Goal: Task Accomplishment & Management: Manage account settings

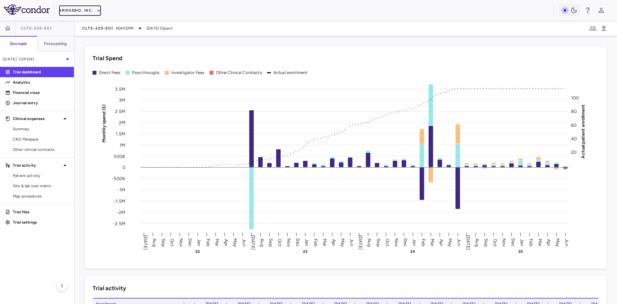
click at [80, 12] on button "BridgeBio, Inc." at bounding box center [80, 10] width 42 height 10
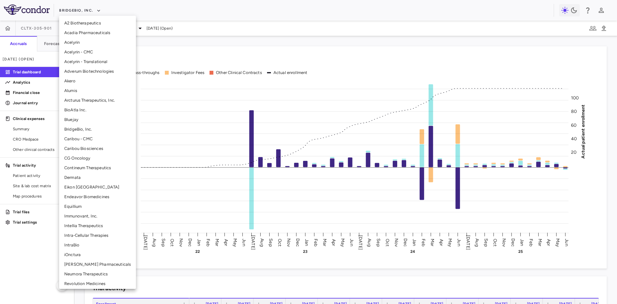
scroll to position [79, 0]
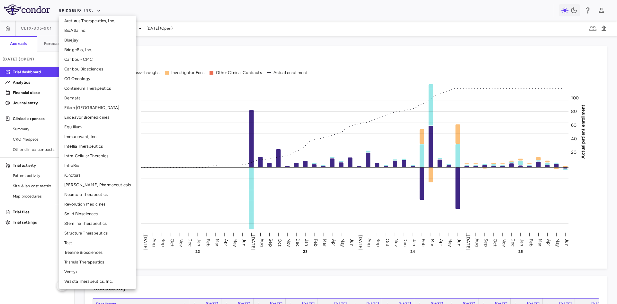
click at [96, 184] on li "[PERSON_NAME] Pharmaceuticals" at bounding box center [97, 185] width 77 height 10
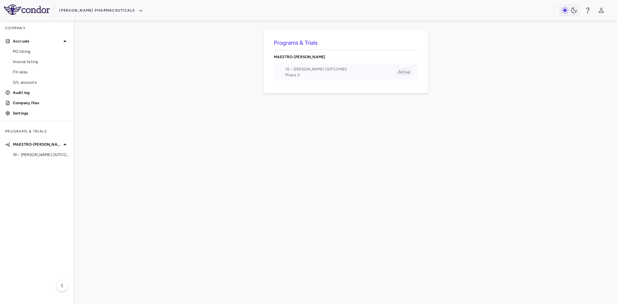
click at [337, 75] on span "Phase 3" at bounding box center [340, 75] width 111 height 6
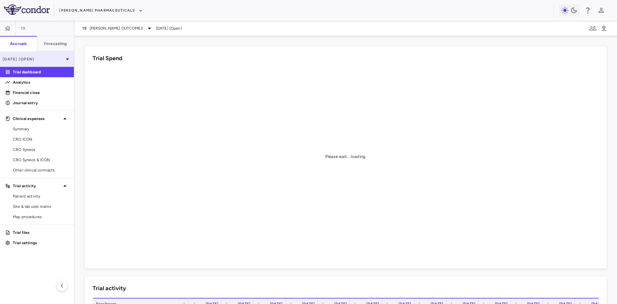
click at [62, 61] on p "Jul 2025 (Open)" at bounding box center [33, 59] width 61 height 6
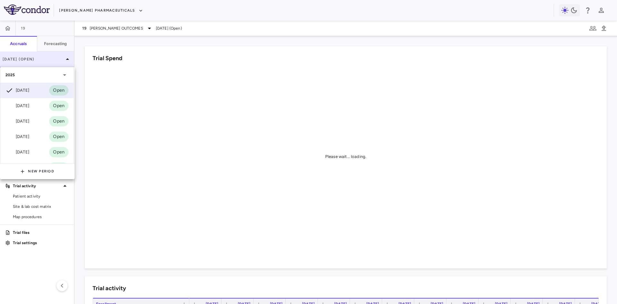
click at [62, 61] on div at bounding box center [308, 152] width 617 height 304
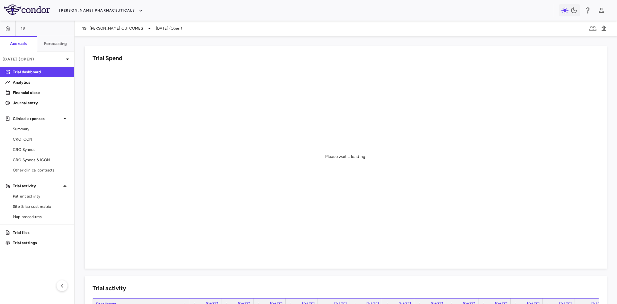
click at [87, 265] on div "Trial Spend Please wait... loading." at bounding box center [346, 157] width 522 height 222
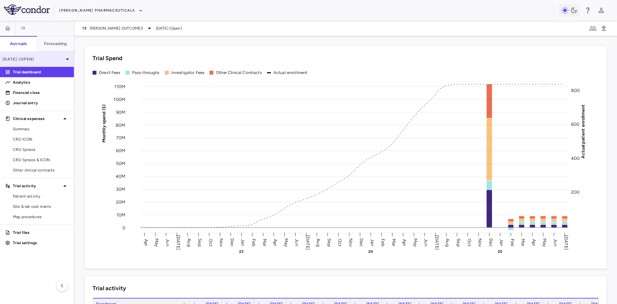
click at [67, 61] on icon at bounding box center [68, 59] width 8 height 8
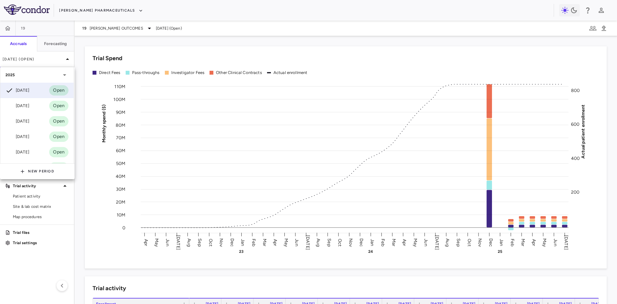
click at [67, 59] on div at bounding box center [308, 152] width 617 height 304
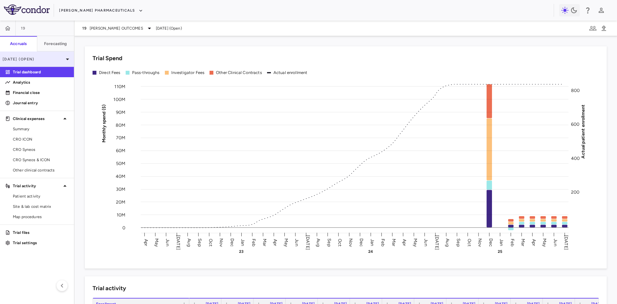
click at [68, 60] on icon at bounding box center [68, 59] width 8 height 8
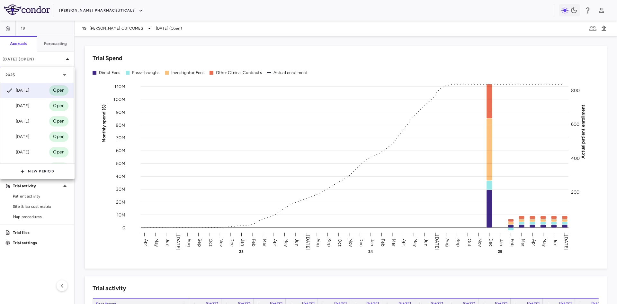
click at [66, 57] on div at bounding box center [308, 152] width 617 height 304
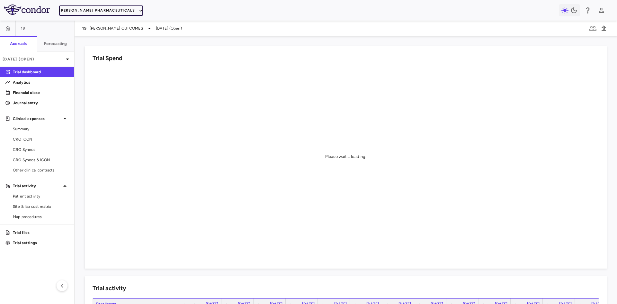
click at [106, 13] on button "Madrigal Pharmaceuticals" at bounding box center [101, 10] width 84 height 10
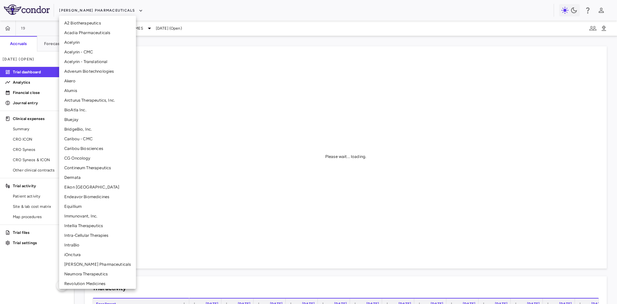
click at [86, 130] on li "BridgeBio, Inc." at bounding box center [97, 129] width 77 height 10
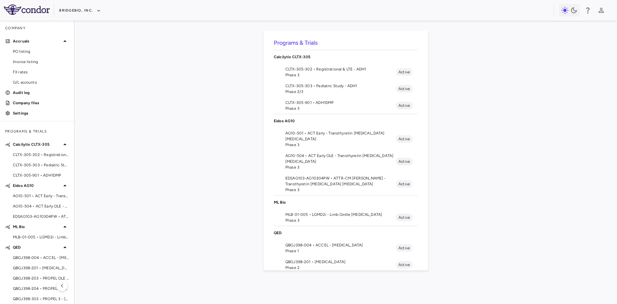
click at [316, 69] on span "CLTX-305-302 • Registrational & LTE - ADH1" at bounding box center [340, 69] width 111 height 6
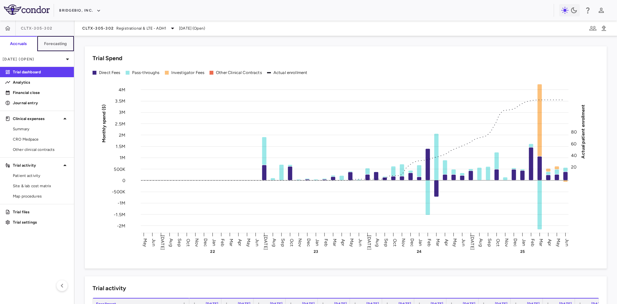
drag, startPoint x: 61, startPoint y: 45, endPoint x: 282, endPoint y: 233, distance: 290.3
click at [61, 45] on h6 "Forecasting" at bounding box center [55, 44] width 23 height 6
click at [52, 44] on h6 "Forecasting" at bounding box center [55, 44] width 23 height 6
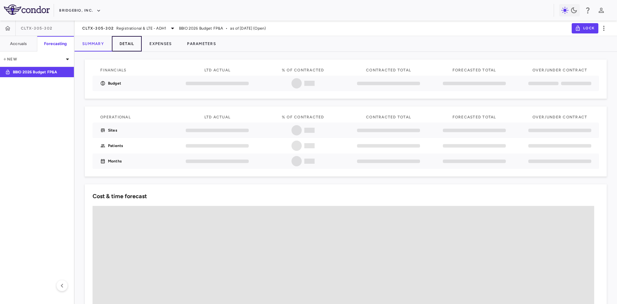
click at [128, 45] on button "Detail" at bounding box center [127, 43] width 30 height 15
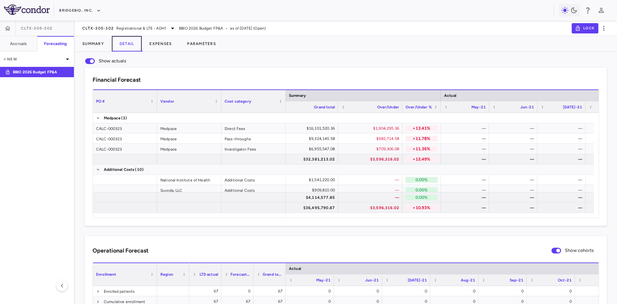
scroll to position [0, 297]
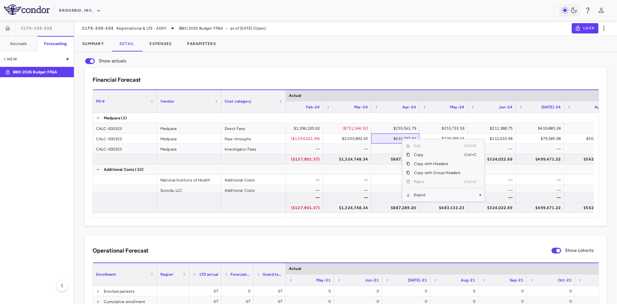
click at [428, 195] on span "Export" at bounding box center [437, 194] width 54 height 9
click at [473, 198] on span "Context Menu" at bounding box center [471, 194] width 14 height 9
click at [499, 206] on span "Excel Export" at bounding box center [506, 205] width 30 height 9
click at [21, 44] on h6 "Accruals" at bounding box center [18, 44] width 17 height 6
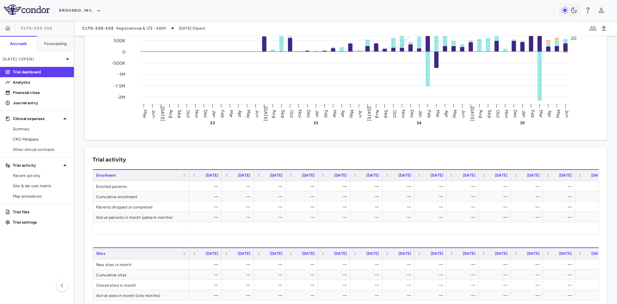
scroll to position [289, 0]
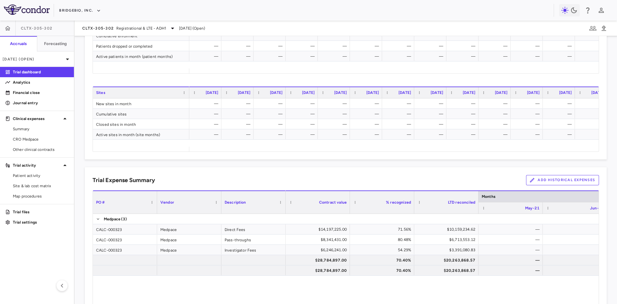
click at [563, 183] on button "Add Historical Expenses" at bounding box center [562, 180] width 73 height 10
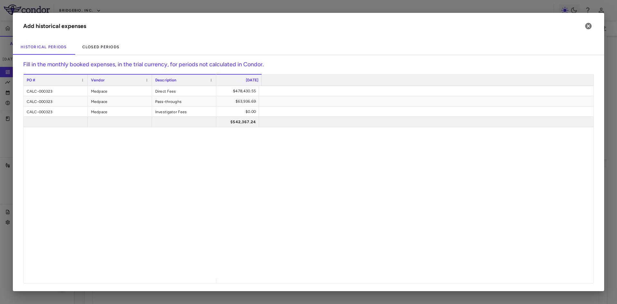
scroll to position [0, 2784]
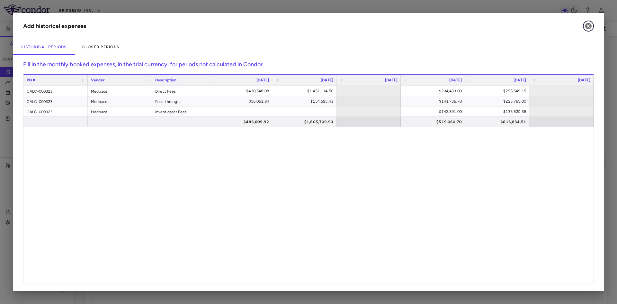
drag, startPoint x: 589, startPoint y: 25, endPoint x: 17, endPoint y: 45, distance: 572.1
click at [589, 25] on icon "button" at bounding box center [588, 26] width 8 height 8
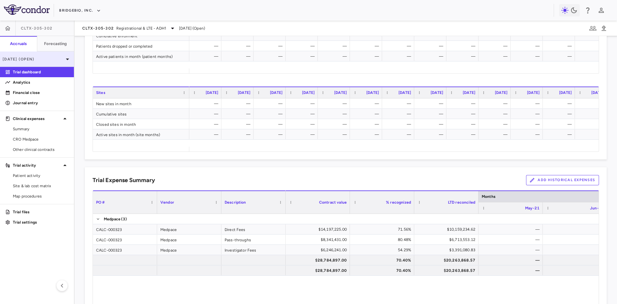
click at [45, 57] on p "Jun 2025 (Open)" at bounding box center [33, 59] width 61 height 6
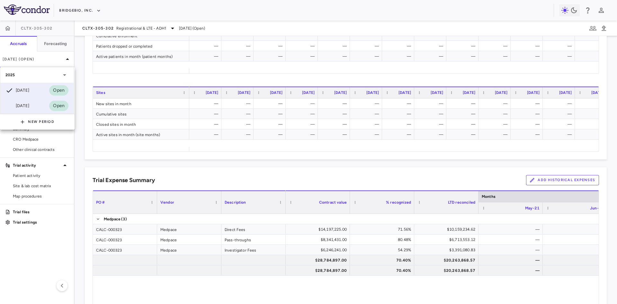
click at [26, 103] on div "Mar 2025" at bounding box center [17, 106] width 24 height 8
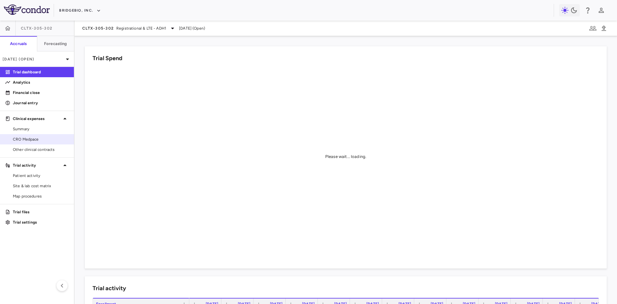
click at [33, 138] on span "CRO Medpace" at bounding box center [41, 139] width 56 height 6
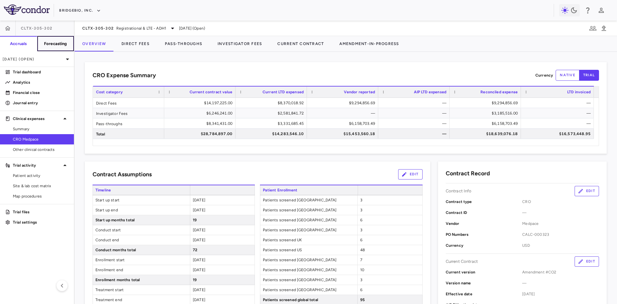
click at [58, 45] on h6 "Forecasting" at bounding box center [55, 44] width 23 height 6
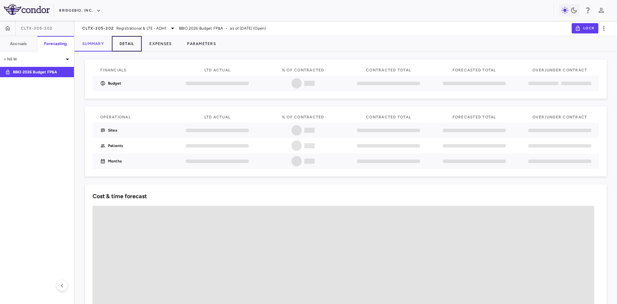
click at [135, 45] on button "Detail" at bounding box center [127, 43] width 30 height 15
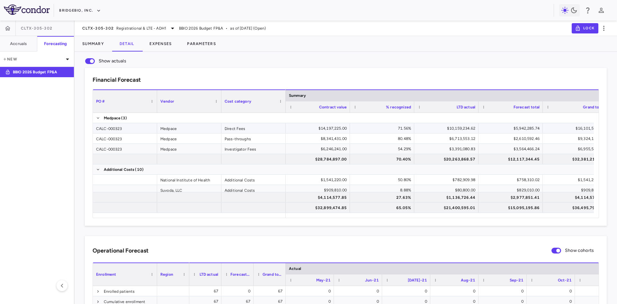
click at [109, 129] on div "CALC-000323" at bounding box center [125, 128] width 64 height 10
click at [447, 128] on div "$10,159,234.62" at bounding box center [447, 128] width 55 height 10
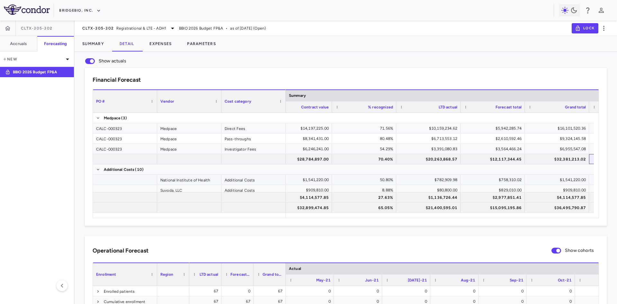
scroll to position [0, 169]
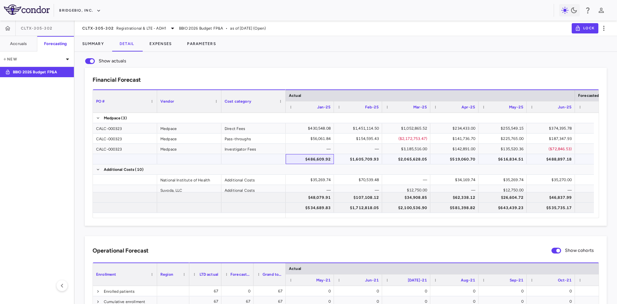
click at [316, 162] on div "$486,609.92" at bounding box center [310, 159] width 39 height 10
click at [365, 162] on div "$1,605,709.93" at bounding box center [359, 159] width 39 height 10
click at [416, 162] on div "$2,065,628.05" at bounding box center [407, 159] width 39 height 10
click at [466, 159] on div "$519,060.70" at bounding box center [455, 159] width 39 height 10
click at [512, 153] on div "— — — $3,185,516.00 $142,891.00 $135,520.36 ($72,846.53) $61,971.96 $21,233.66 —" at bounding box center [338, 149] width 5194 height 10
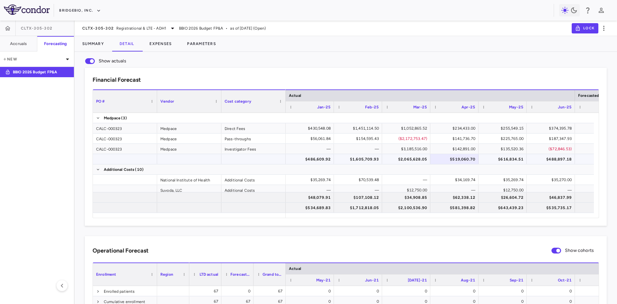
click at [510, 158] on div "$616,834.51" at bounding box center [503, 159] width 39 height 10
click at [419, 158] on div "$2,065,628.05" at bounding box center [407, 159] width 39 height 10
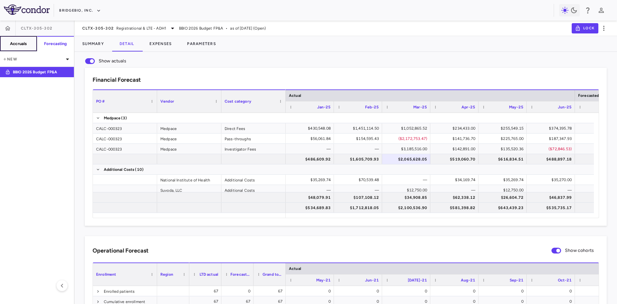
click at [29, 43] on button "Accruals" at bounding box center [18, 43] width 37 height 15
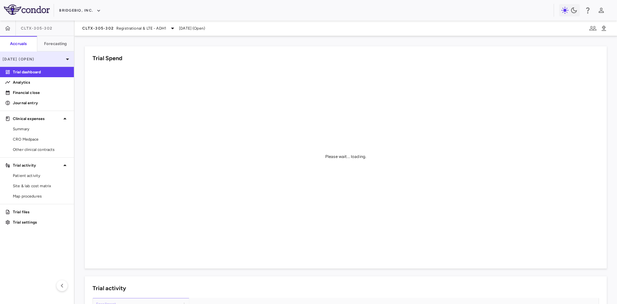
click at [46, 59] on p "Mar 2025 (Open)" at bounding box center [33, 59] width 61 height 6
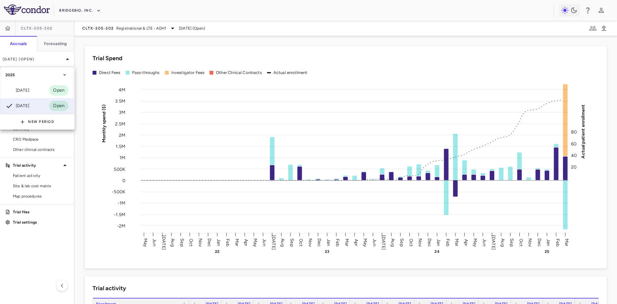
click at [53, 61] on div at bounding box center [308, 152] width 617 height 304
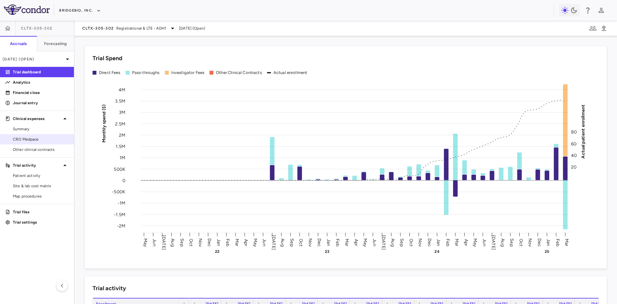
click at [41, 137] on span "CRO Medpace" at bounding box center [41, 139] width 56 height 6
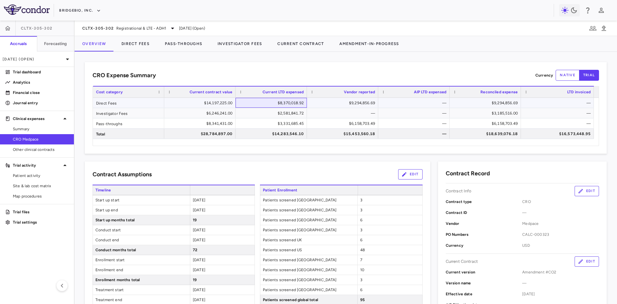
click at [292, 104] on div "$8,370,018.92" at bounding box center [272, 103] width 62 height 10
click at [288, 116] on div "$2,581,841.72" at bounding box center [272, 113] width 62 height 10
click at [288, 123] on div "$3,331,685.45" at bounding box center [272, 123] width 62 height 10
click at [367, 102] on div "$9,294,856.69" at bounding box center [344, 103] width 62 height 10
click at [368, 113] on div "—" at bounding box center [344, 113] width 62 height 10
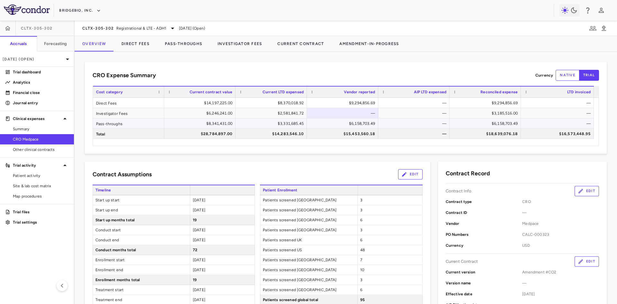
click at [366, 123] on div "$6,158,703.49" at bounding box center [344, 123] width 62 height 10
click at [364, 131] on div "$15,453,560.18" at bounding box center [344, 133] width 62 height 10
click at [486, 101] on div "$9,294,856.69" at bounding box center [486, 103] width 62 height 10
click at [488, 111] on div "$3,185,516.00" at bounding box center [486, 113] width 62 height 10
click at [489, 122] on div "$6,158,703.49" at bounding box center [486, 123] width 62 height 10
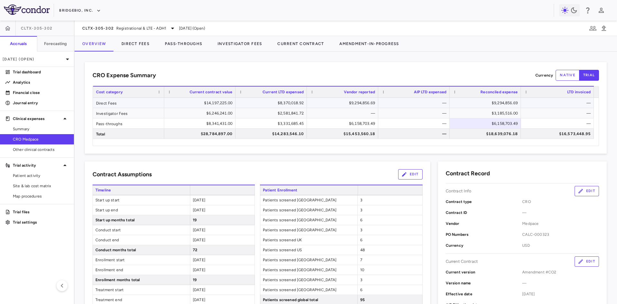
click at [480, 101] on div "$9,294,856.69" at bounding box center [486, 103] width 62 height 10
click at [483, 112] on div "$3,185,516.00" at bounding box center [486, 113] width 62 height 10
click at [487, 121] on div "$6,158,703.49" at bounding box center [486, 123] width 62 height 10
click at [496, 101] on div "$9,294,856.69" at bounding box center [486, 103] width 62 height 10
click at [494, 112] on div "$3,185,516.00" at bounding box center [486, 113] width 62 height 10
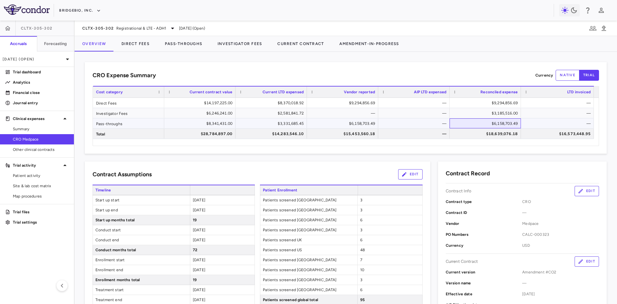
click at [490, 120] on div "$6,158,703.49" at bounding box center [486, 123] width 62 height 10
click at [488, 104] on div "$9,294,856.69" at bounding box center [486, 103] width 62 height 10
click at [39, 72] on p "Trial dashboard" at bounding box center [41, 72] width 56 height 6
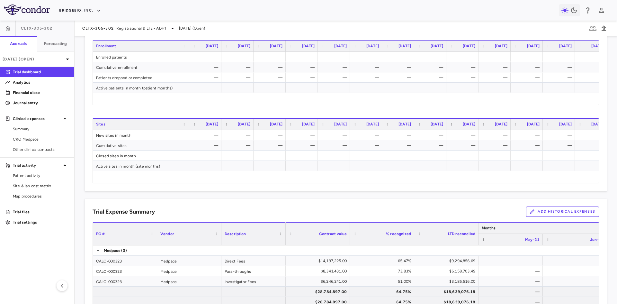
scroll to position [289, 0]
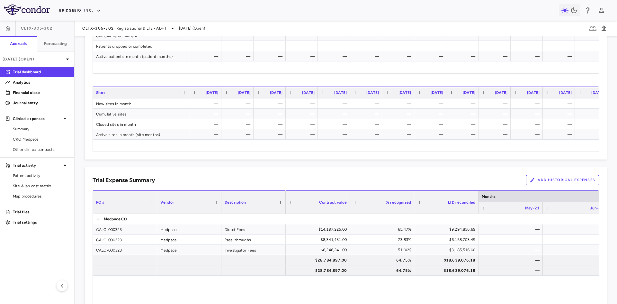
click at [552, 180] on button "Add Historical Expenses" at bounding box center [562, 180] width 73 height 10
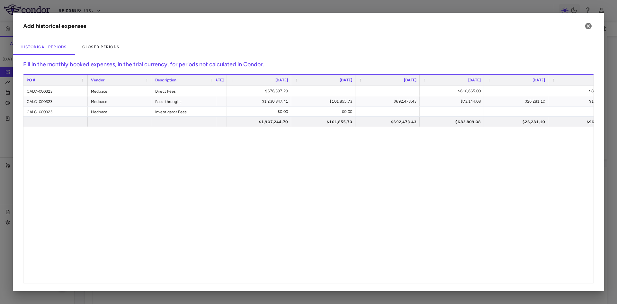
scroll to position [0, 1051]
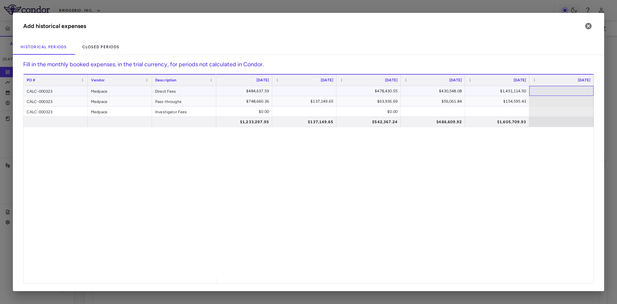
click at [567, 90] on div at bounding box center [561, 90] width 58 height 9
click at [561, 100] on div at bounding box center [561, 100] width 58 height 9
click at [558, 110] on div at bounding box center [561, 111] width 58 height 9
click at [555, 122] on div at bounding box center [561, 121] width 58 height 9
click at [555, 93] on div at bounding box center [561, 90] width 58 height 9
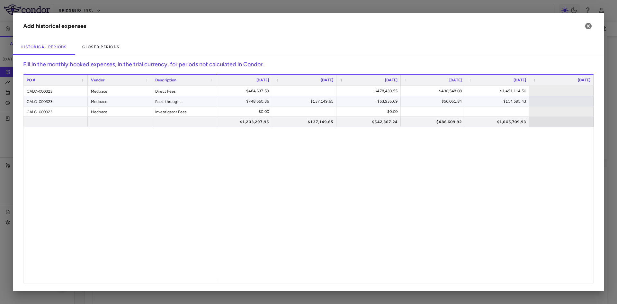
click at [552, 102] on div at bounding box center [561, 100] width 58 height 9
click at [551, 110] on div at bounding box center [561, 111] width 58 height 9
drag, startPoint x: 590, startPoint y: 28, endPoint x: 400, endPoint y: 118, distance: 210.2
click at [590, 27] on icon "button" at bounding box center [588, 26] width 6 height 6
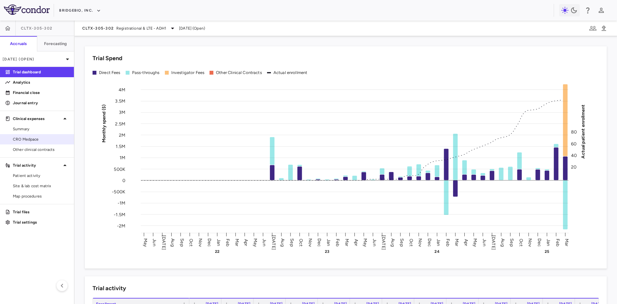
click at [38, 143] on link "CRO Medpace" at bounding box center [37, 139] width 74 height 10
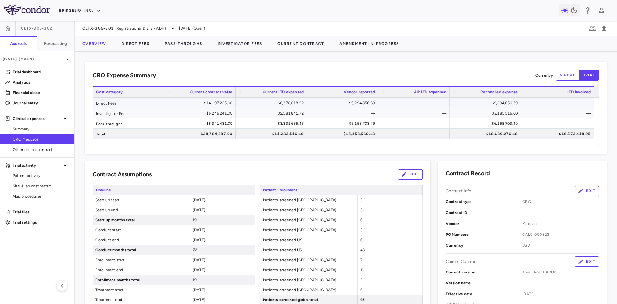
click at [505, 102] on div "$9,294,856.69" at bounding box center [486, 103] width 62 height 10
click at [504, 114] on div "$3,185,516.00" at bounding box center [486, 113] width 62 height 10
click at [504, 122] on div "$6,158,703.49" at bounding box center [486, 123] width 62 height 10
click at [503, 133] on div "$18,639,076.18" at bounding box center [486, 133] width 62 height 10
click at [137, 47] on button "Direct Fees" at bounding box center [135, 43] width 43 height 15
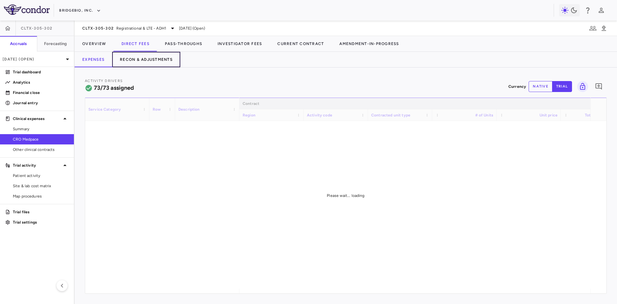
click at [142, 59] on button "Recon & Adjustments" at bounding box center [146, 59] width 68 height 15
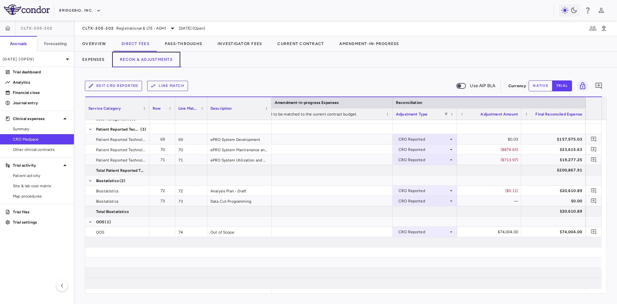
scroll to position [860, 0]
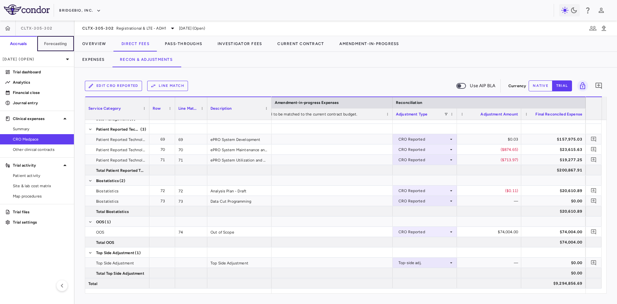
click at [47, 43] on h6 "Forecasting" at bounding box center [55, 44] width 23 height 6
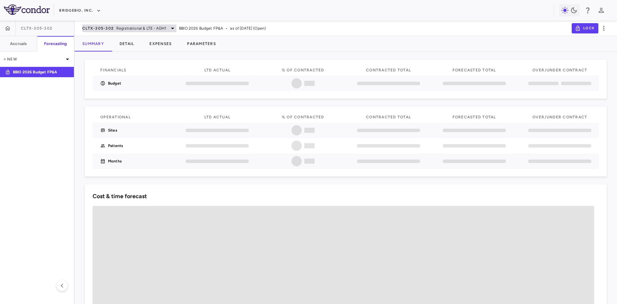
click at [137, 30] on span "Registrational & LTE - ADH1" at bounding box center [141, 28] width 50 height 6
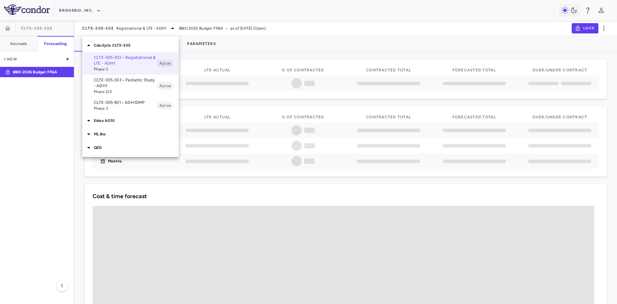
click at [113, 120] on p "Eidos AG10" at bounding box center [136, 121] width 85 height 6
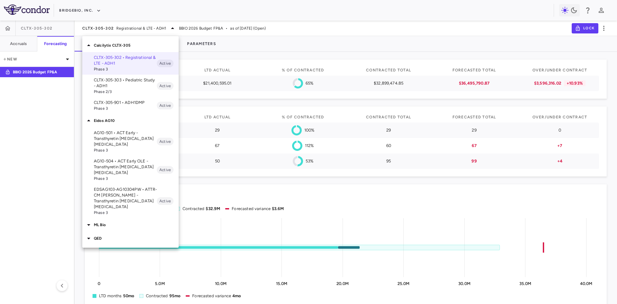
click at [109, 31] on div at bounding box center [308, 152] width 617 height 304
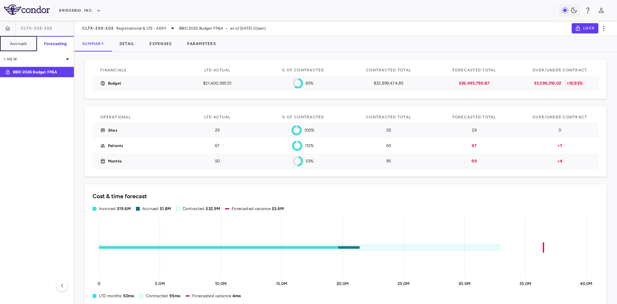
click at [31, 48] on button "Accruals" at bounding box center [18, 43] width 37 height 15
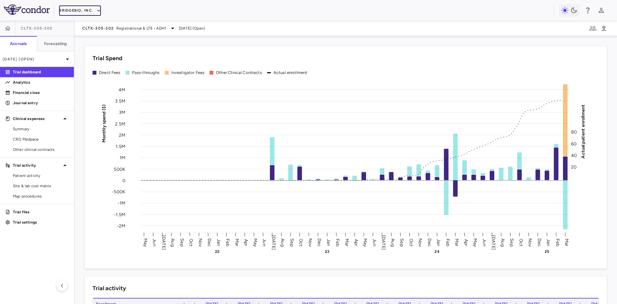
click at [91, 10] on button "BridgeBio, Inc." at bounding box center [80, 10] width 42 height 10
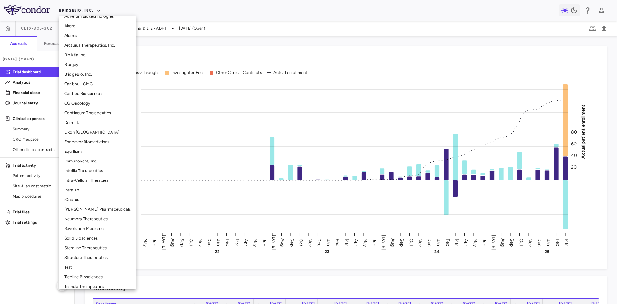
scroll to position [79, 0]
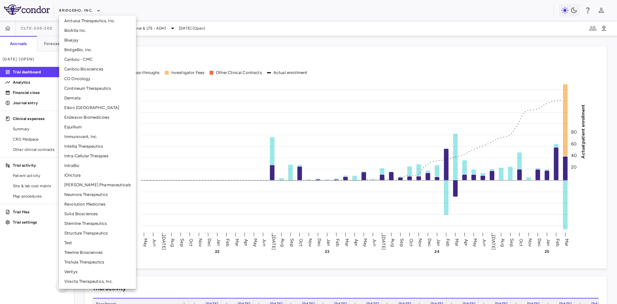
click at [85, 233] on li "Structure Therapeutics" at bounding box center [97, 233] width 77 height 10
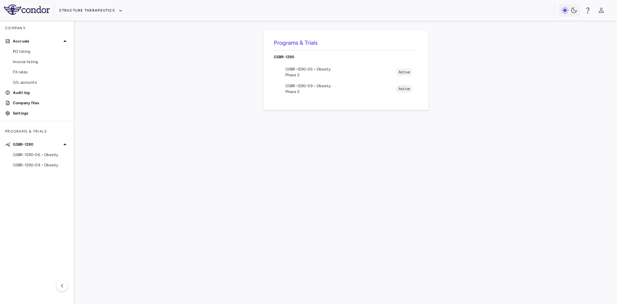
click at [299, 73] on span "Phase 2" at bounding box center [340, 75] width 111 height 6
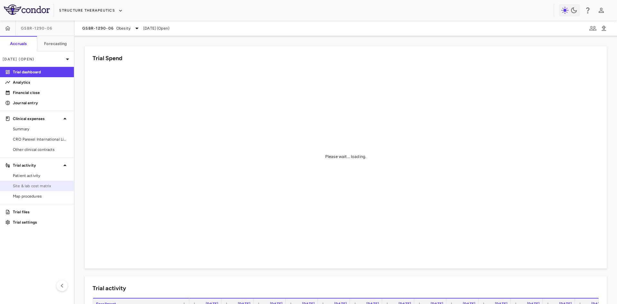
click at [49, 185] on span "Site & lab cost matrix" at bounding box center [41, 186] width 56 height 6
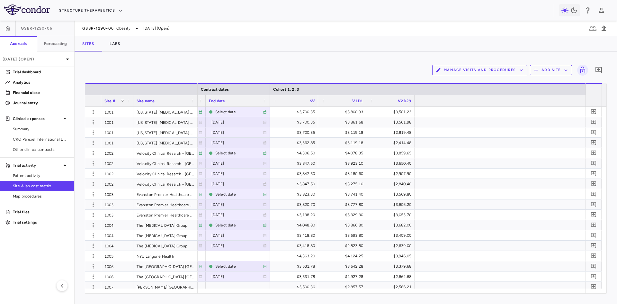
scroll to position [0, 394]
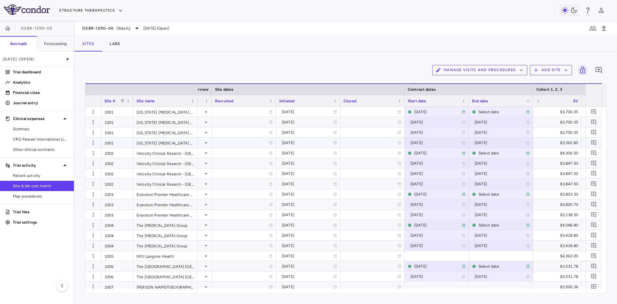
click at [143, 141] on div "Texas Diabetes and Endocrinology" at bounding box center [165, 142] width 64 height 10
click at [126, 142] on div "1001" at bounding box center [117, 142] width 32 height 10
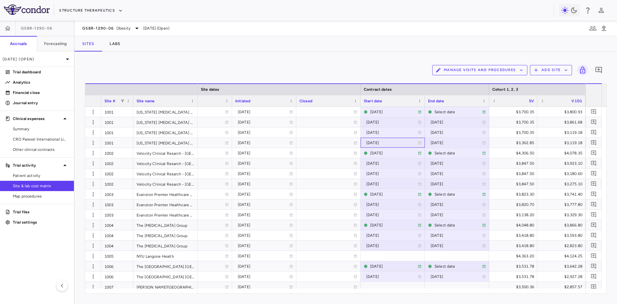
scroll to position [0, 472]
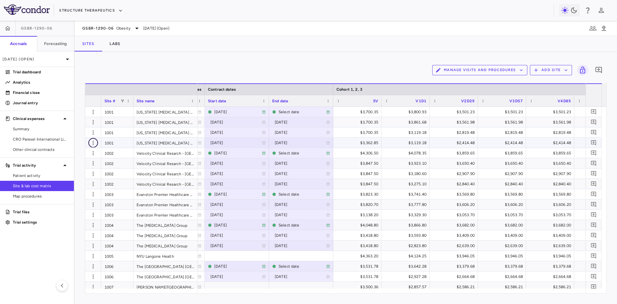
click at [97, 145] on button "button" at bounding box center [93, 143] width 10 height 10
click at [57, 257] on div at bounding box center [308, 152] width 617 height 304
click at [93, 113] on icon "button" at bounding box center [93, 112] width 6 height 6
click at [93, 113] on div at bounding box center [308, 152] width 617 height 304
click at [223, 141] on div "2024-09-17" at bounding box center [235, 142] width 51 height 10
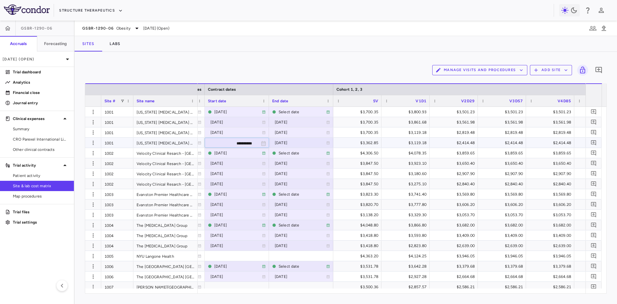
click at [235, 143] on input "**********" at bounding box center [231, 143] width 52 height 11
type input "**********"
click at [117, 143] on div "1001" at bounding box center [117, 142] width 32 height 10
click at [91, 144] on icon "button" at bounding box center [93, 142] width 6 height 6
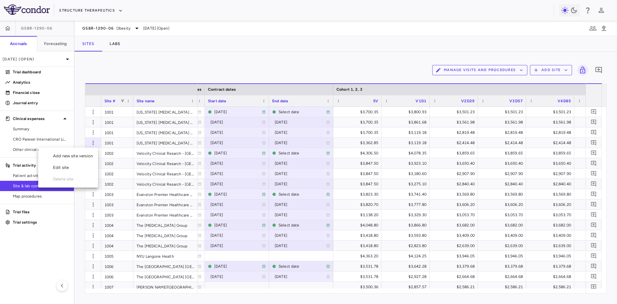
click at [72, 169] on div "Edit site" at bounding box center [68, 168] width 60 height 12
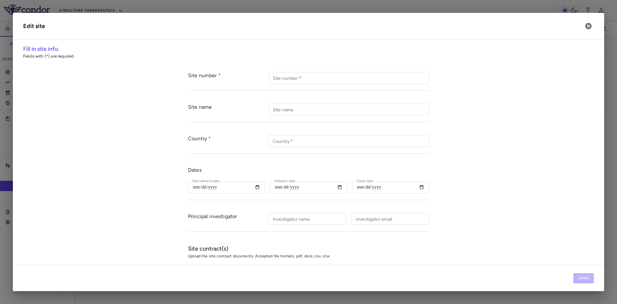
type input "****"
type input "**********"
type input "**"
type input "**********"
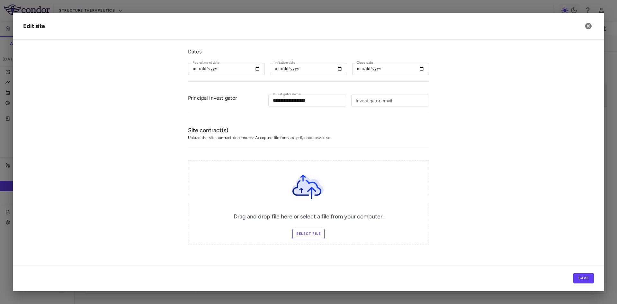
scroll to position [0, 0]
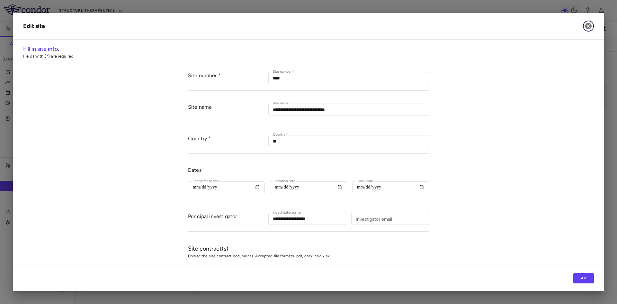
click at [590, 24] on icon "button" at bounding box center [588, 26] width 6 height 6
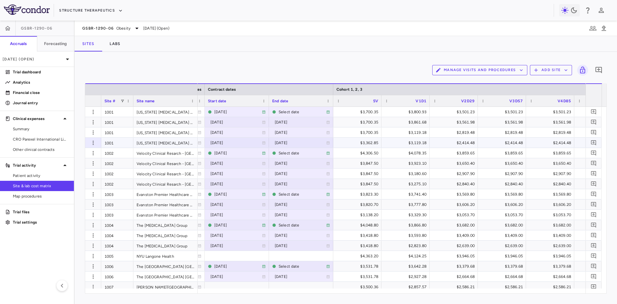
click at [216, 143] on div "2022-09-17" at bounding box center [235, 142] width 51 height 10
click at [228, 142] on input "**********" at bounding box center [231, 143] width 52 height 11
type input "**********"
click at [278, 140] on div "2024-09-17" at bounding box center [300, 142] width 51 height 10
click at [159, 143] on div "Texas Diabetes and Endocrinology" at bounding box center [165, 142] width 64 height 10
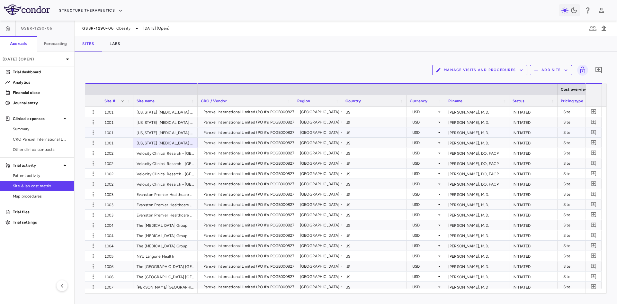
click at [218, 142] on div "Parexel International Limited (PO #'s POGB000827)" at bounding box center [249, 142] width 92 height 10
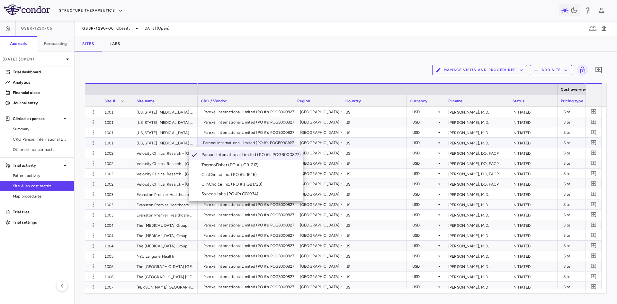
click at [218, 142] on div at bounding box center [308, 152] width 617 height 304
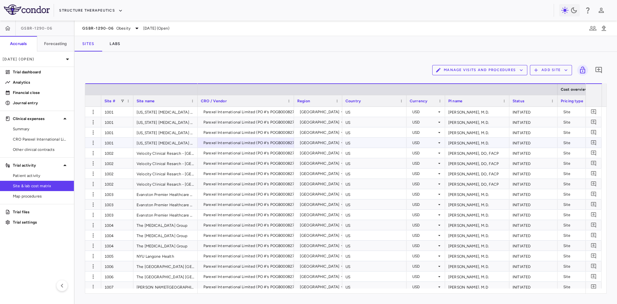
click at [189, 145] on div "Texas Diabetes and Endocrinology" at bounding box center [165, 142] width 64 height 10
click at [145, 141] on div "Texas Diabetes and Endocrinology" at bounding box center [165, 142] width 64 height 10
click at [162, 152] on div "Velocity Clinical Resarch - Medford" at bounding box center [165, 153] width 64 height 10
click at [182, 141] on div "Texas Diabetes and Endocrinology" at bounding box center [165, 142] width 64 height 10
click at [340, 140] on icon at bounding box center [342, 142] width 5 height 5
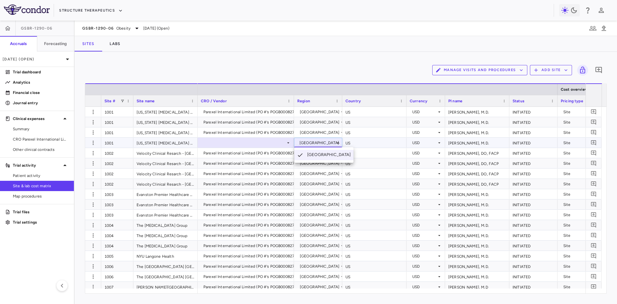
click at [334, 140] on div at bounding box center [308, 152] width 617 height 304
click at [374, 143] on div "US" at bounding box center [374, 142] width 64 height 10
click at [181, 141] on div "[US_STATE] [MEDICAL_DATA] and Endocrinology" at bounding box center [165, 142] width 64 height 10
click at [213, 141] on div "Parexel International Limited (PO #'s POGB000827)" at bounding box center [249, 142] width 92 height 10
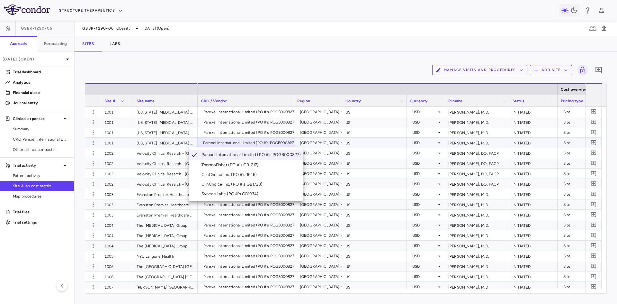
click at [226, 192] on div "Syneos Labs (PO #'s GB1934)" at bounding box center [230, 194] width 59 height 6
